Goal: Check status: Check status

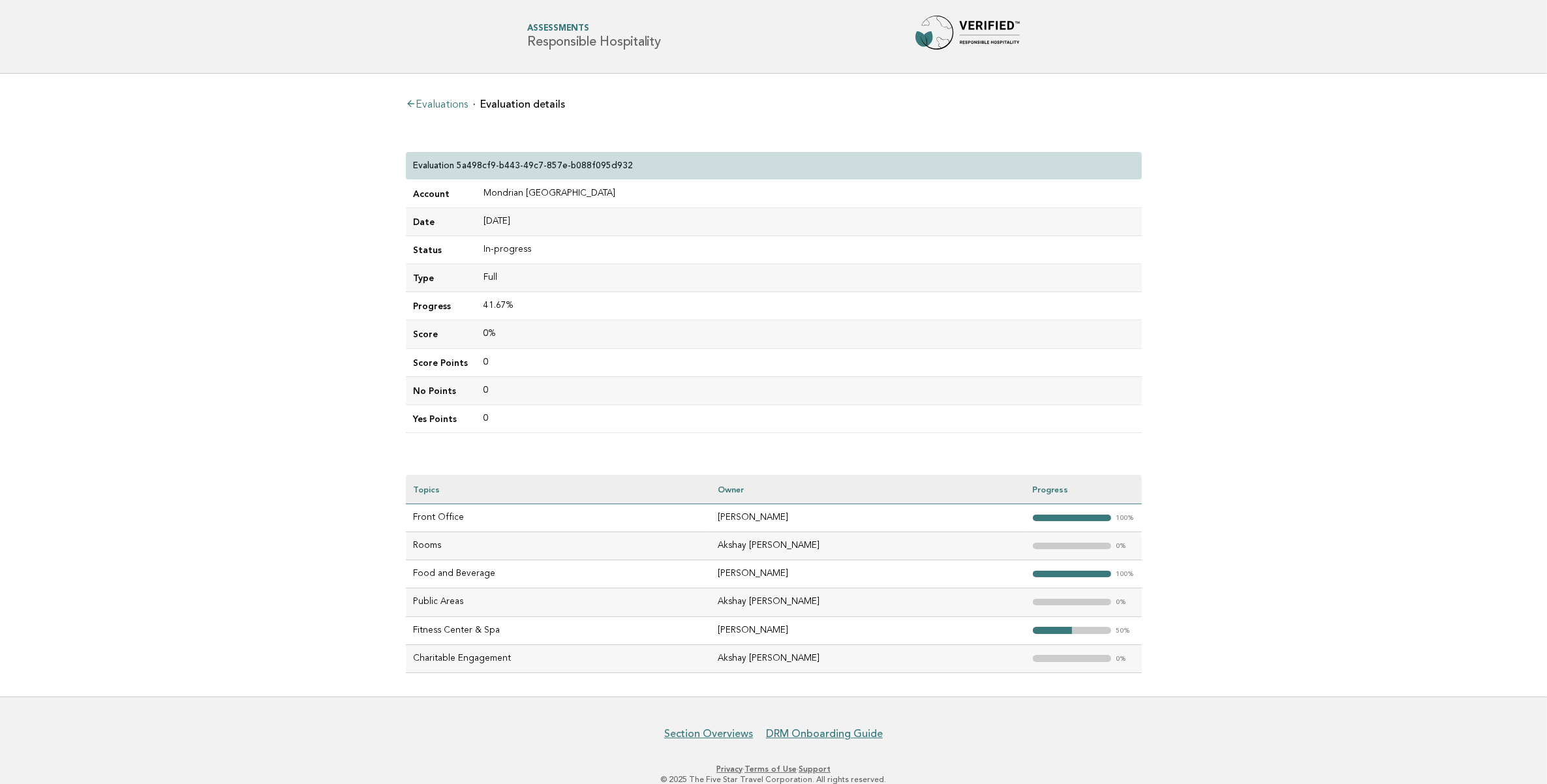
click at [440, 105] on link "Evaluations" at bounding box center [437, 105] width 62 height 10
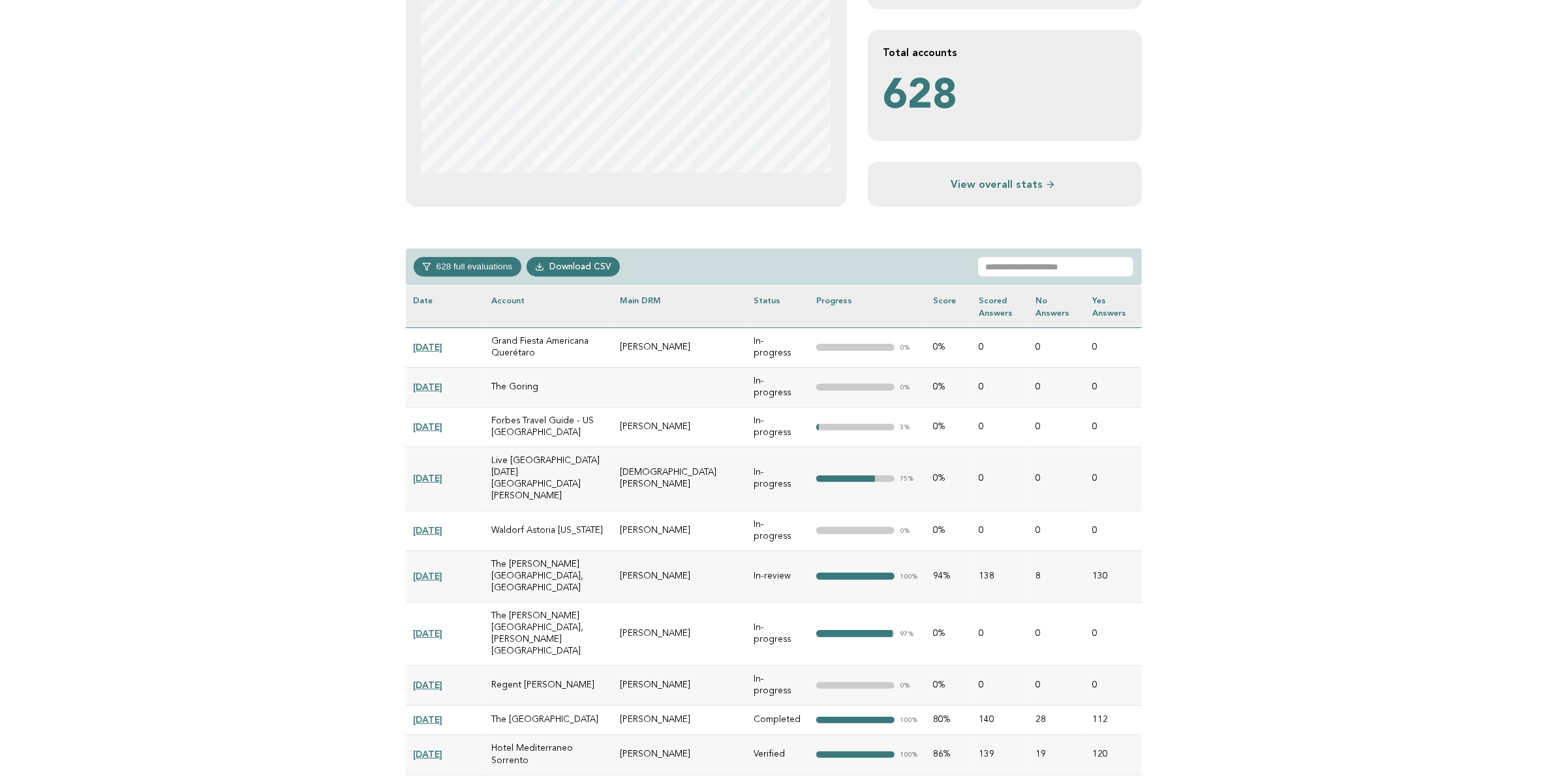
scroll to position [444, 0]
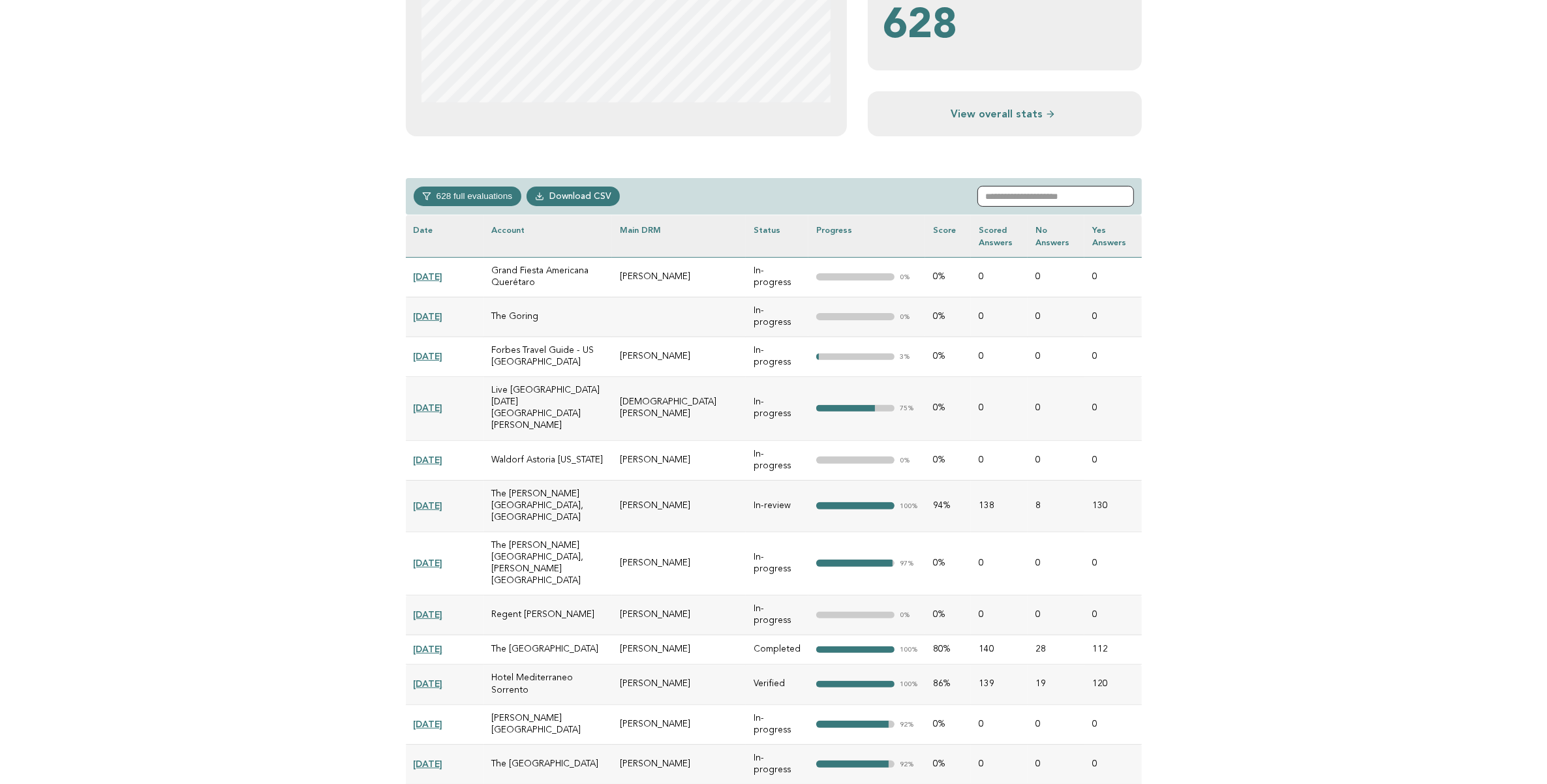
click at [1026, 190] on input "text" at bounding box center [1056, 196] width 157 height 20
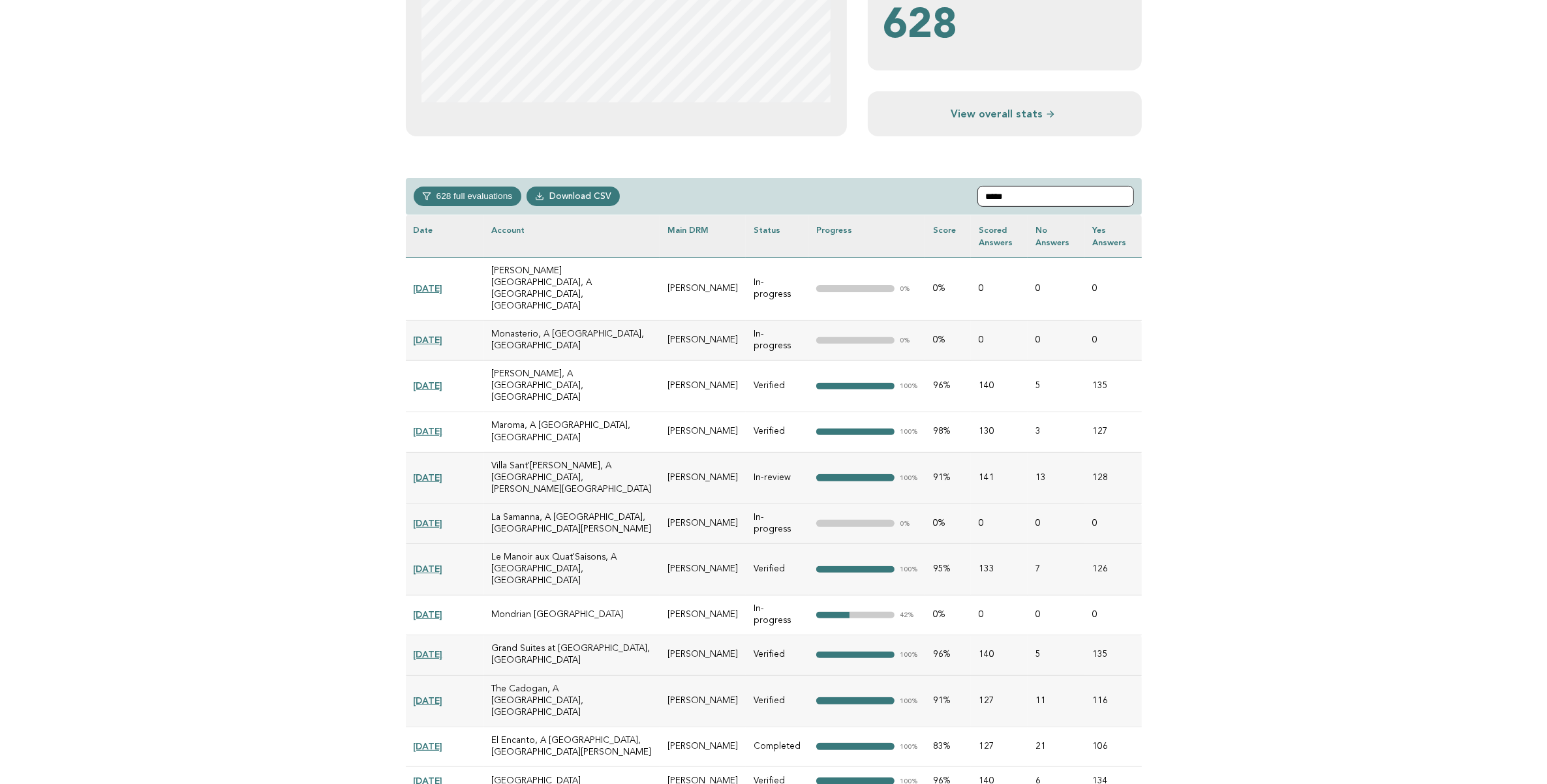
scroll to position [84, 0]
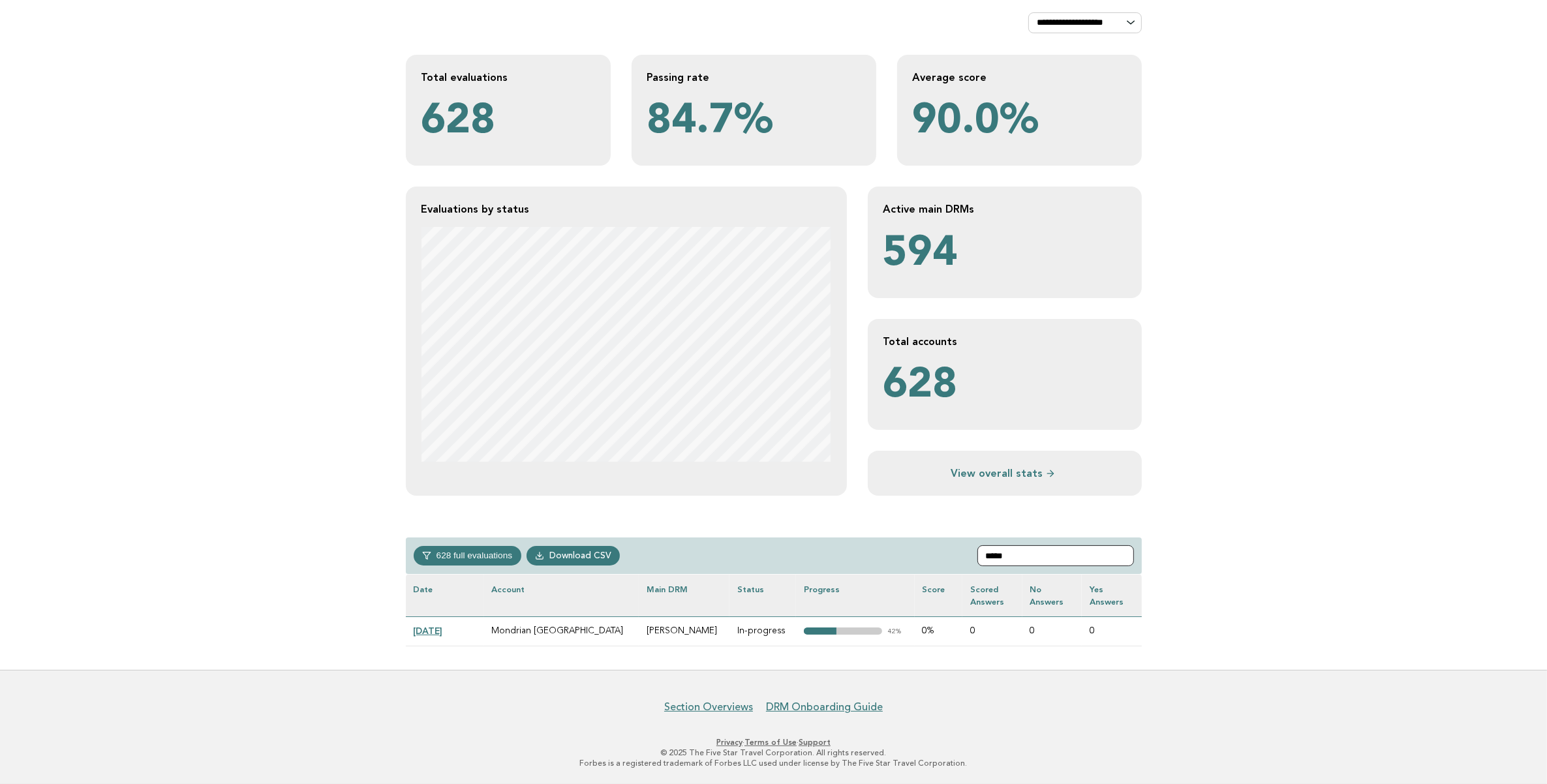
type input "*****"
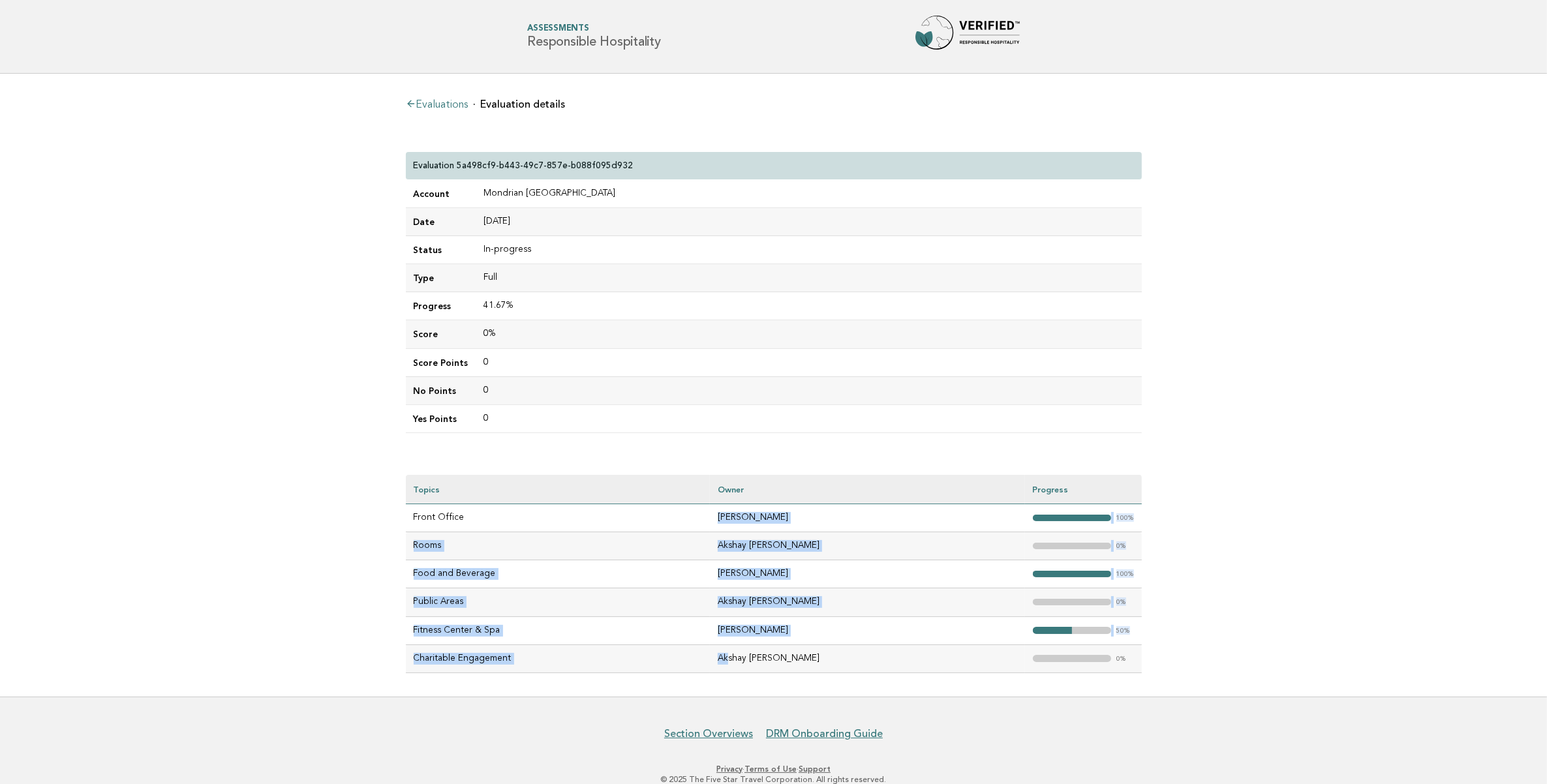
drag, startPoint x: 742, startPoint y: 520, endPoint x: 760, endPoint y: 672, distance: 153.1
click at [760, 672] on tbody "Front Office [PERSON_NAME] "> 100% Rooms Akshay [PERSON_NAME] "> 0% Food and Be…" at bounding box center [774, 588] width 736 height 168
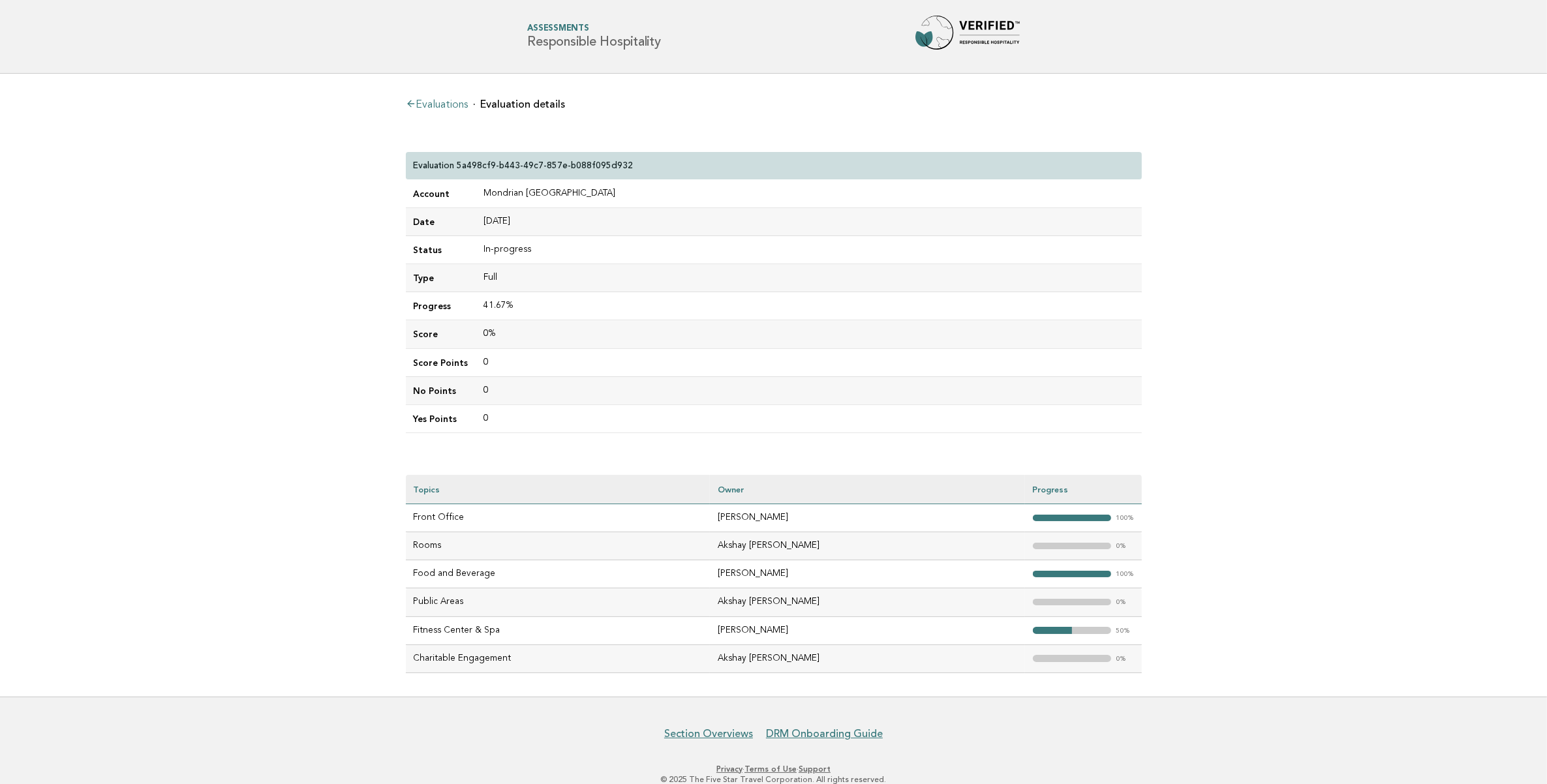
drag, startPoint x: 1411, startPoint y: 566, endPoint x: 1314, endPoint y: 524, distance: 105.7
click at [1411, 566] on main "Evaluations Evaluation details Evaluation 5a498cf9-b443-49c7-857e-b088f095d932 …" at bounding box center [773, 385] width 1547 height 623
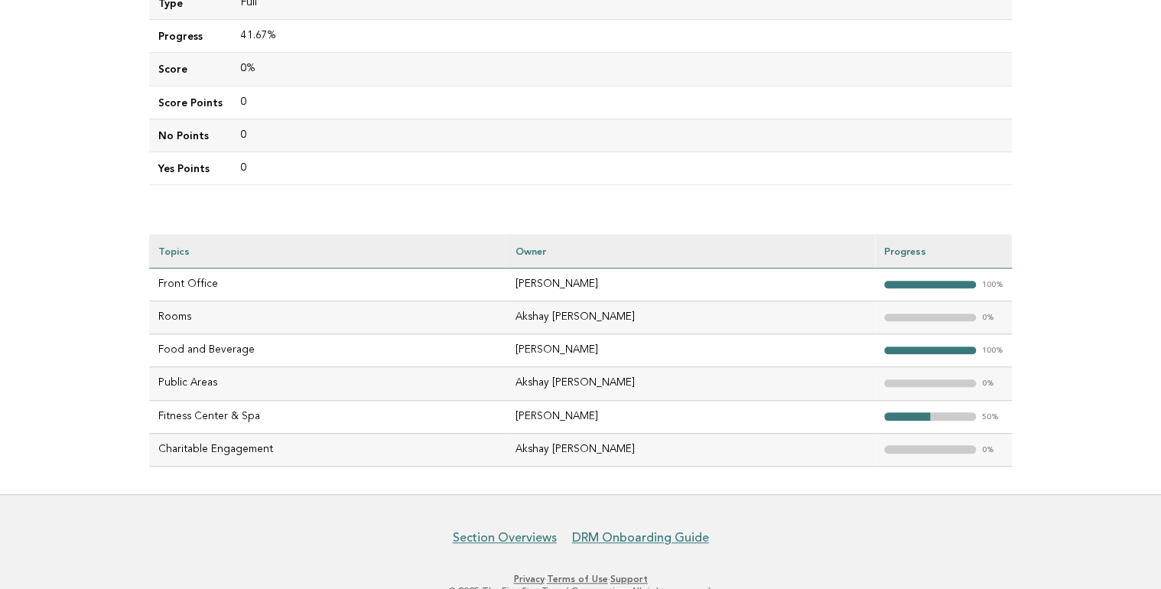
scroll to position [358, 0]
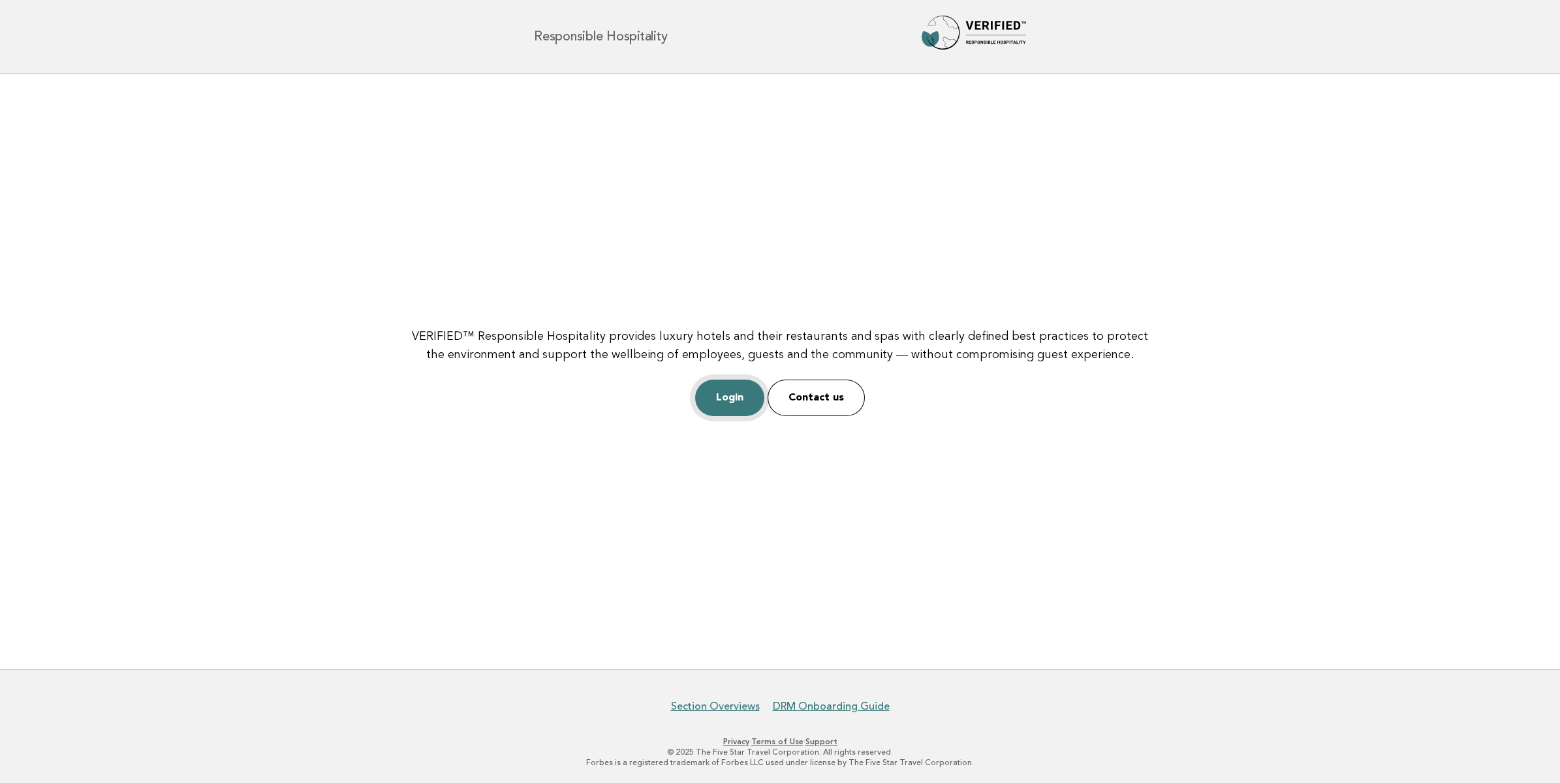
click at [734, 392] on link "Login" at bounding box center [730, 398] width 69 height 37
